Goal: Transaction & Acquisition: Purchase product/service

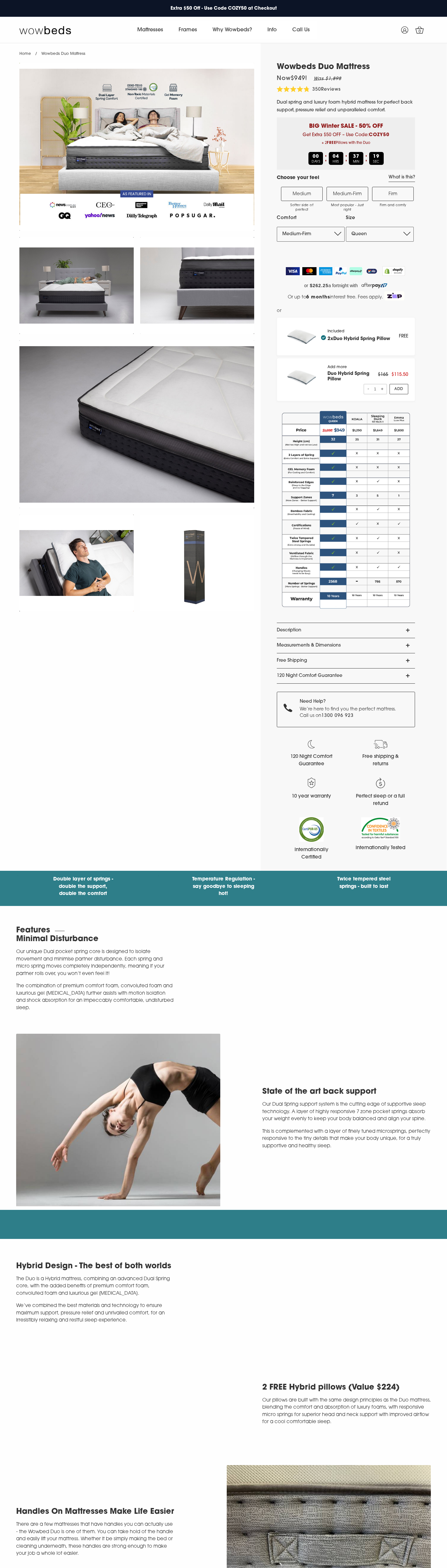
select select "Medium-Firm"
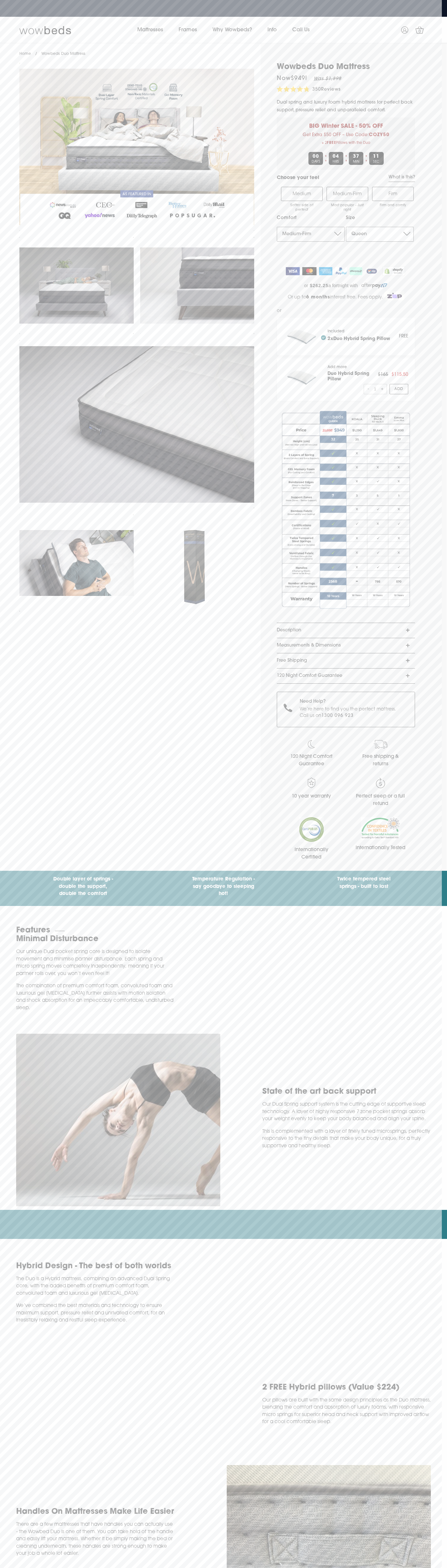
select select "King"
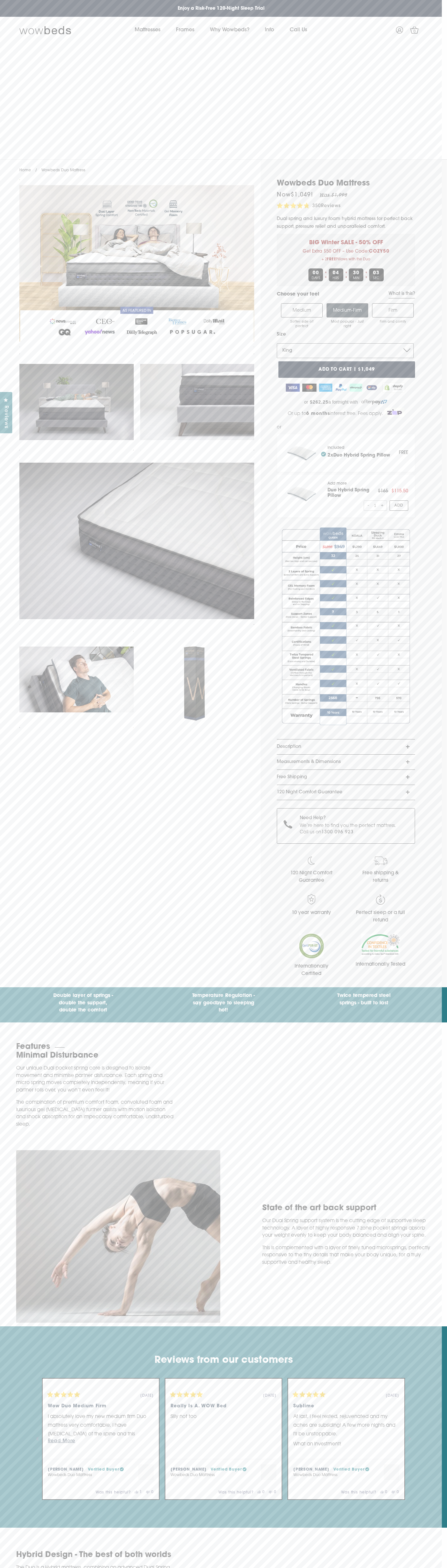
click at [278, 378] on button "Add to cart | $1,049" at bounding box center [347, 369] width 136 height 16
click at [442, 987] on div "Home / Wowbeds Duo Mattress Wowbeds Duo Mattress Now $1,049 ! Was $1,998 4.8 Ra…" at bounding box center [224, 573] width 447 height 828
click at [261, 987] on div "Wowbeds Duo Mattress Now $1,049 ! Was $1,998 4.8 Rated 4.8 out of 5 stars 350 R…" at bounding box center [341, 583] width 161 height 808
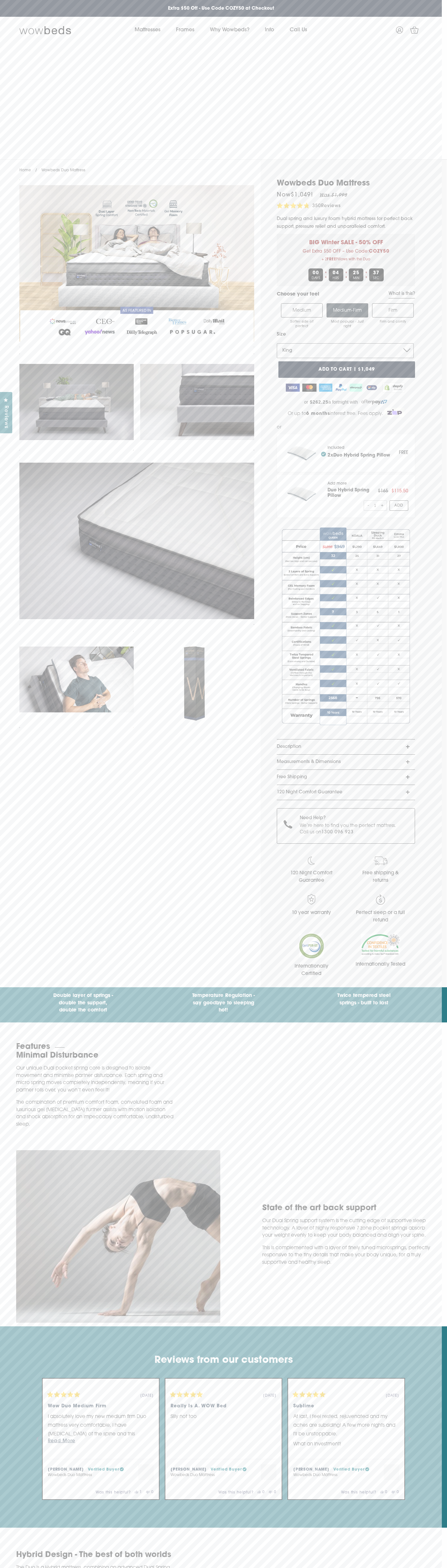
click at [410, 33] on icon at bounding box center [414, 30] width 9 height 7
